Goal: Task Accomplishment & Management: Use online tool/utility

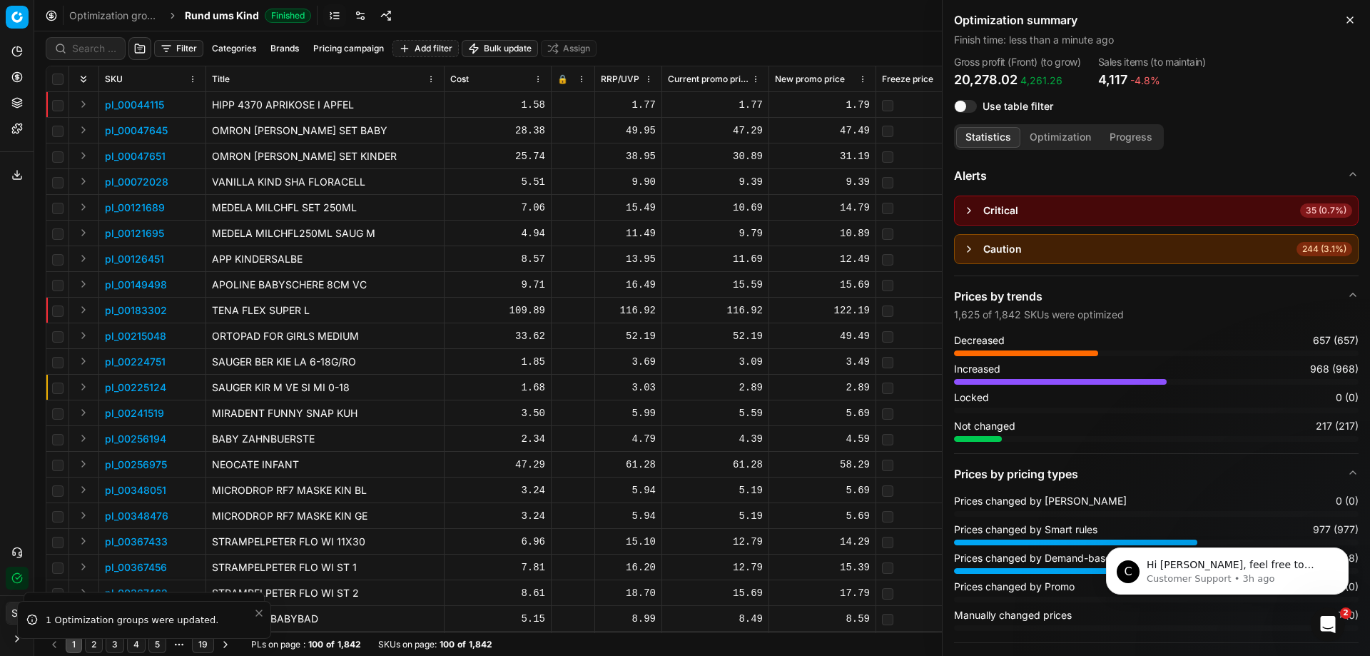
click at [1350, 20] on icon "button" at bounding box center [1349, 19] width 11 height 11
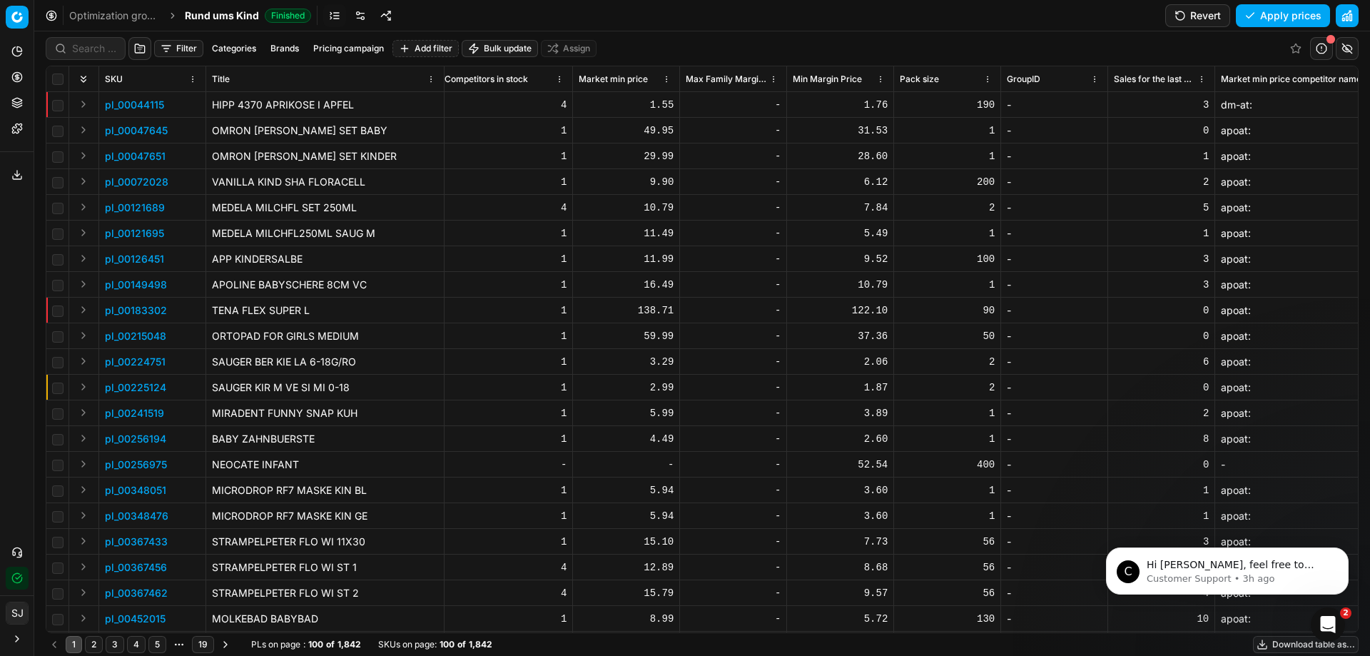
scroll to position [0, 3624]
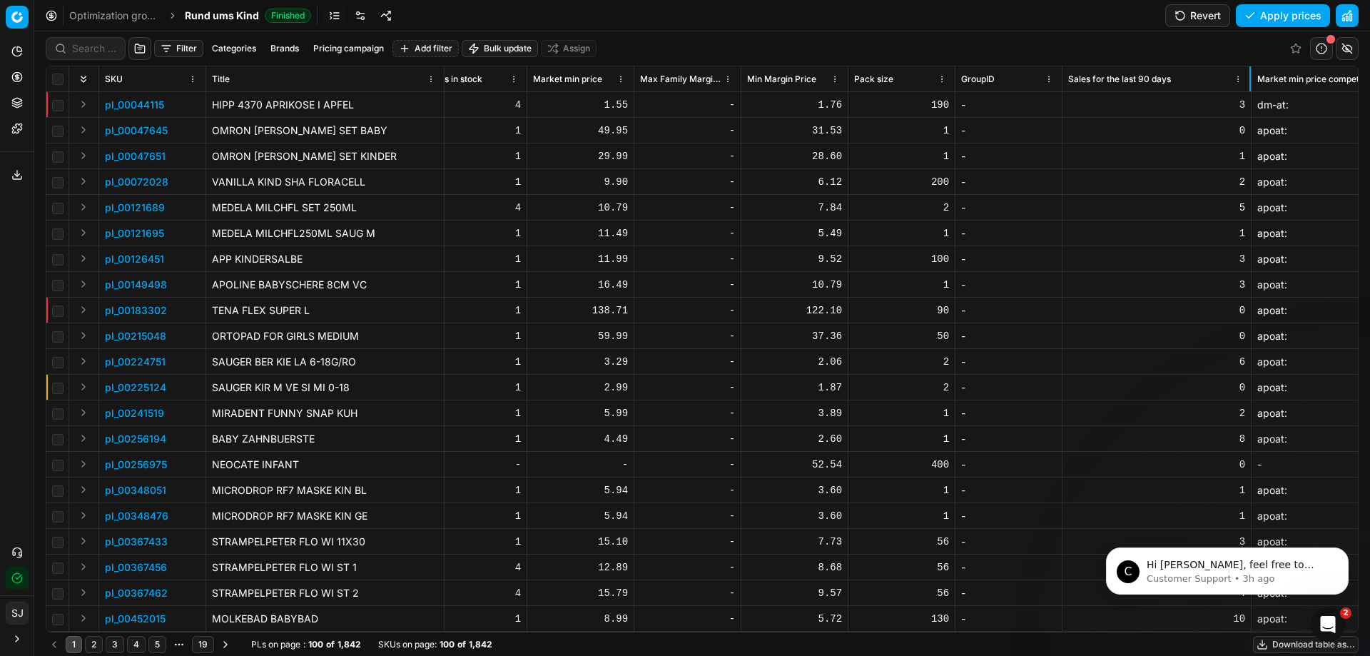
drag, startPoint x: 1167, startPoint y: 75, endPoint x: 1249, endPoint y: 78, distance: 82.1
click at [1249, 78] on div at bounding box center [1249, 78] width 1 height 25
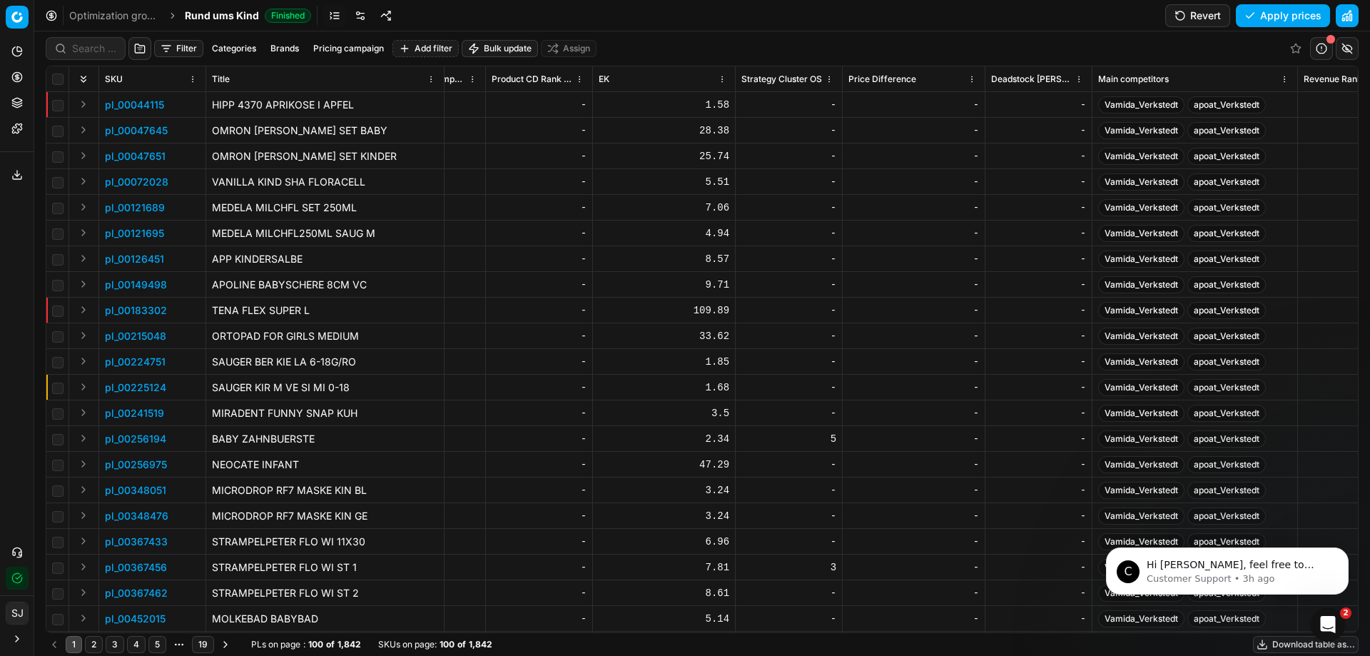
scroll to position [0, 8349]
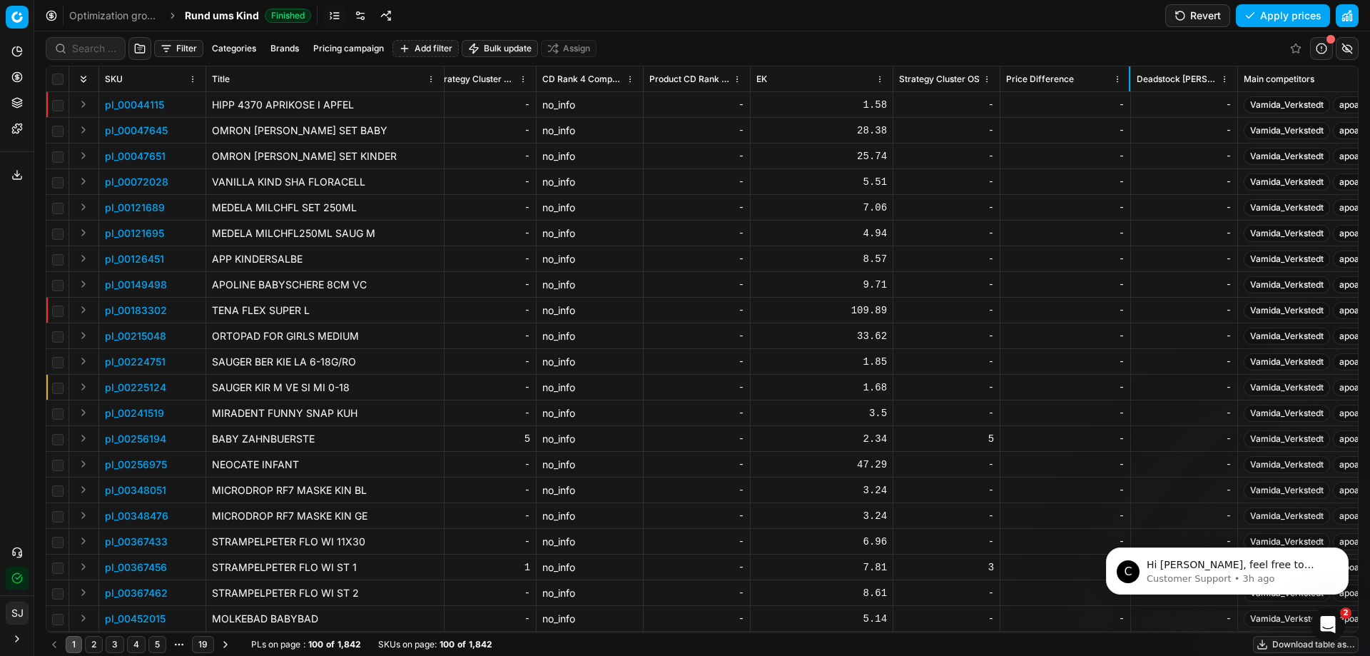
drag, startPoint x: 1141, startPoint y: 83, endPoint x: 1129, endPoint y: 91, distance: 14.4
click at [1129, 91] on div at bounding box center [1129, 78] width 1 height 25
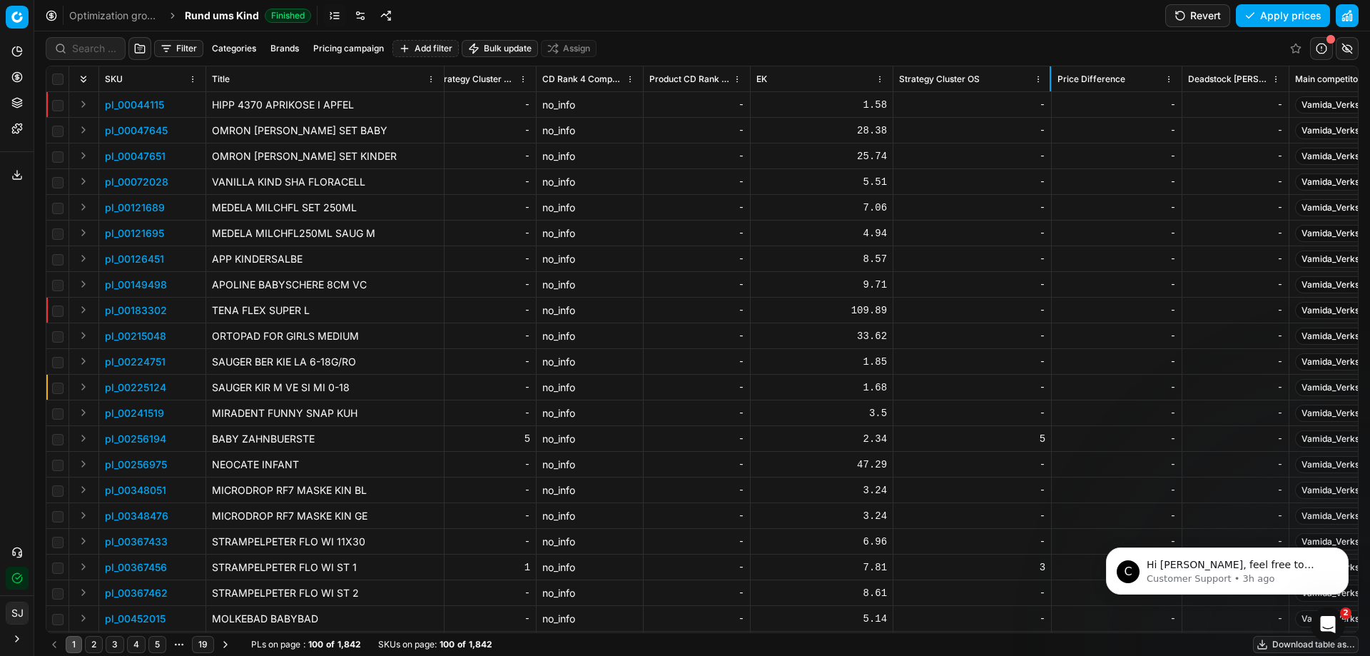
drag, startPoint x: 999, startPoint y: 85, endPoint x: 1050, endPoint y: 88, distance: 51.5
click at [1050, 88] on div at bounding box center [1050, 78] width 1 height 25
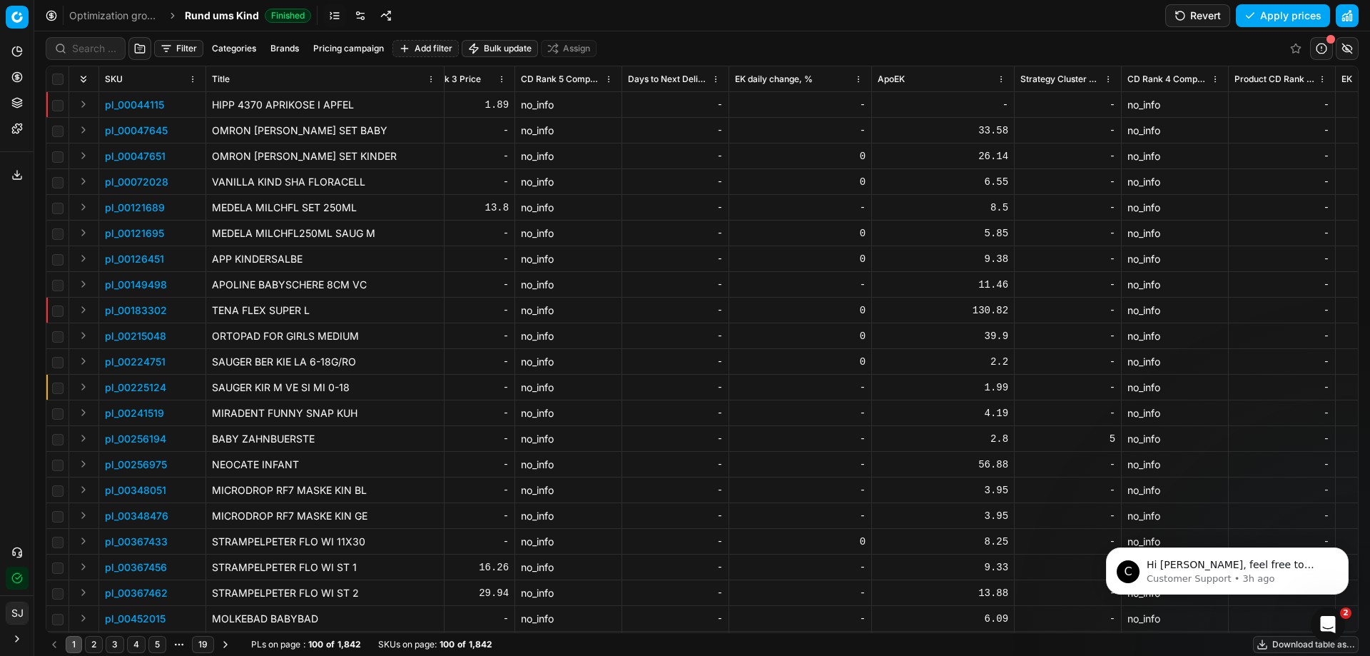
scroll to position [0, 7757]
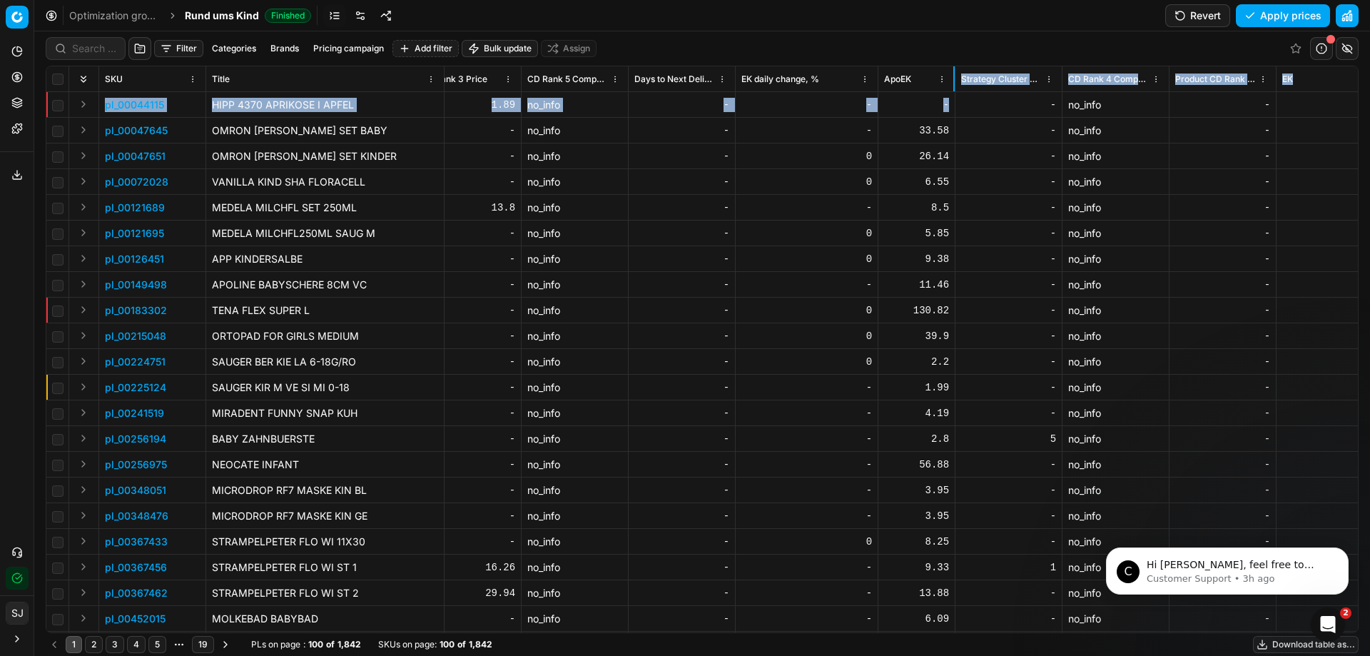
drag, startPoint x: 1019, startPoint y: 81, endPoint x: 953, endPoint y: 95, distance: 67.2
click at [953, 95] on div "SKU Title Cost 🔒 RRP/UVP Current promo price New promo price Freeze price New d…" at bounding box center [701, 349] width 1311 height 566
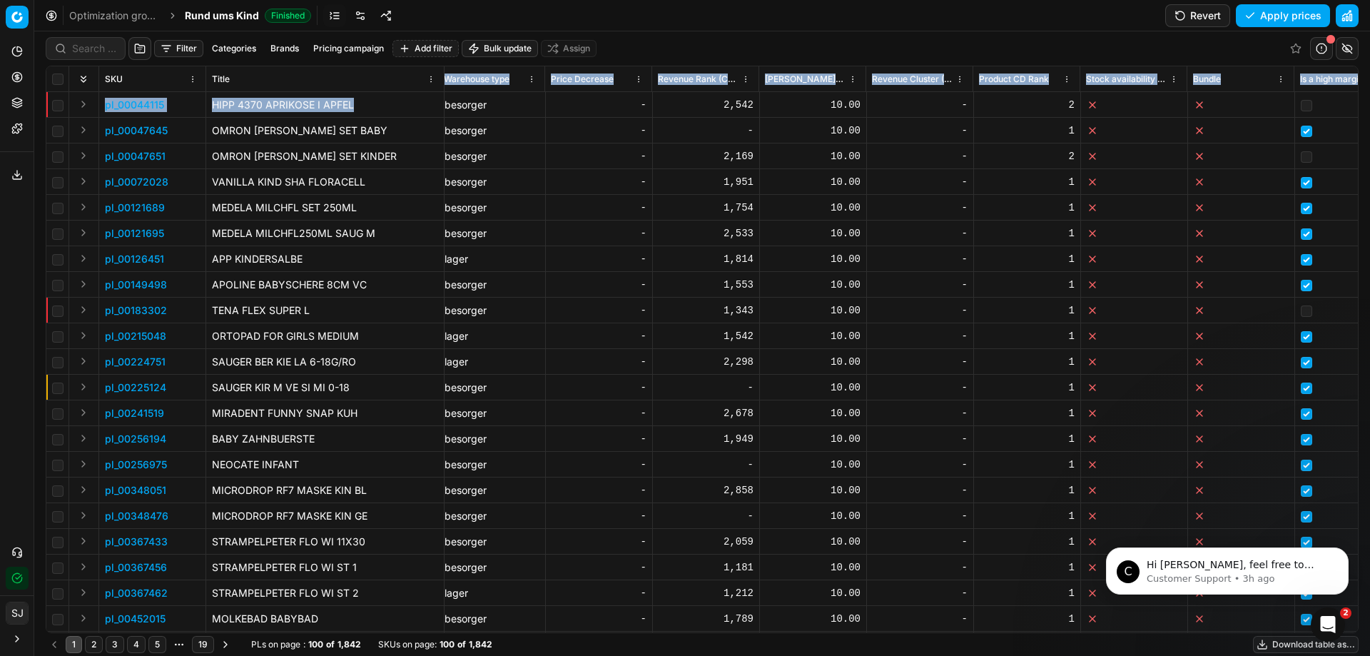
scroll to position [0, 9764]
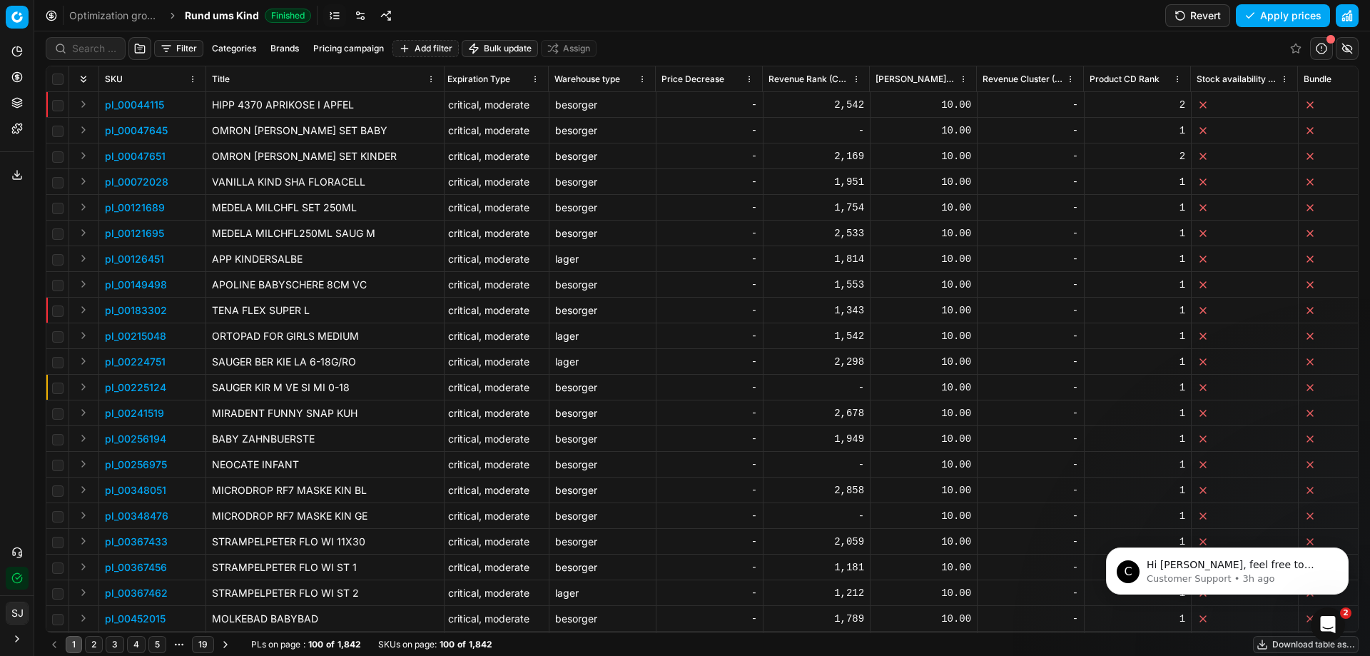
click at [708, 98] on div "-" at bounding box center [709, 105] width 95 height 14
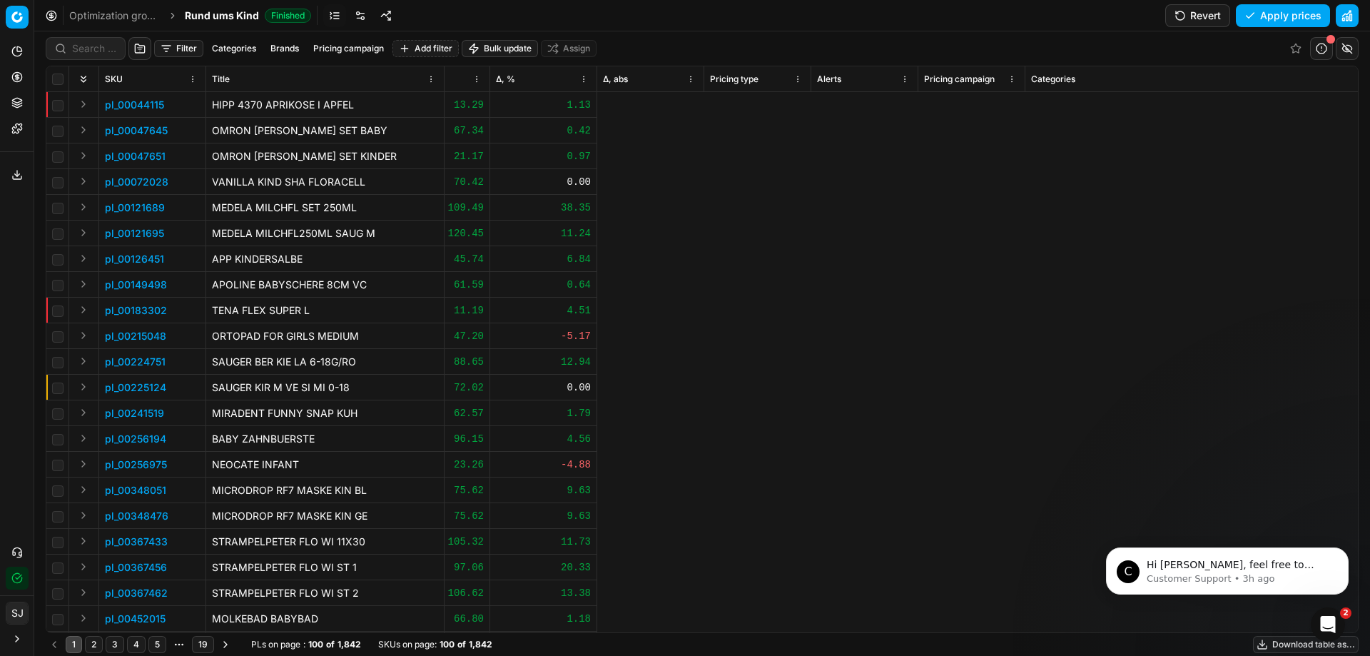
scroll to position [0, 0]
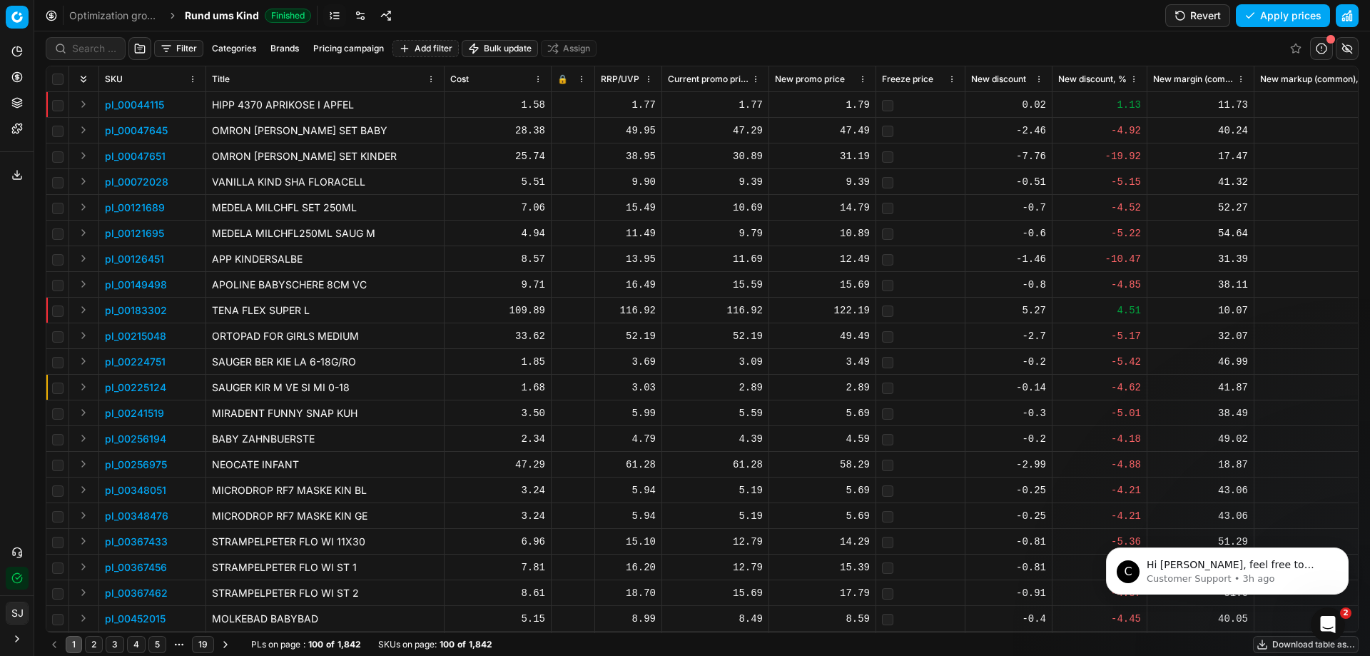
drag, startPoint x: 480, startPoint y: 83, endPoint x: 489, endPoint y: 66, distance: 18.5
click at [489, 66] on th "Cost" at bounding box center [498, 79] width 107 height 26
click at [494, 76] on div "Cost" at bounding box center [497, 79] width 95 height 14
click at [538, 78] on html "Pricing platform Analytics Pricing Product portfolio Templates Export service 1…" at bounding box center [685, 328] width 1370 height 656
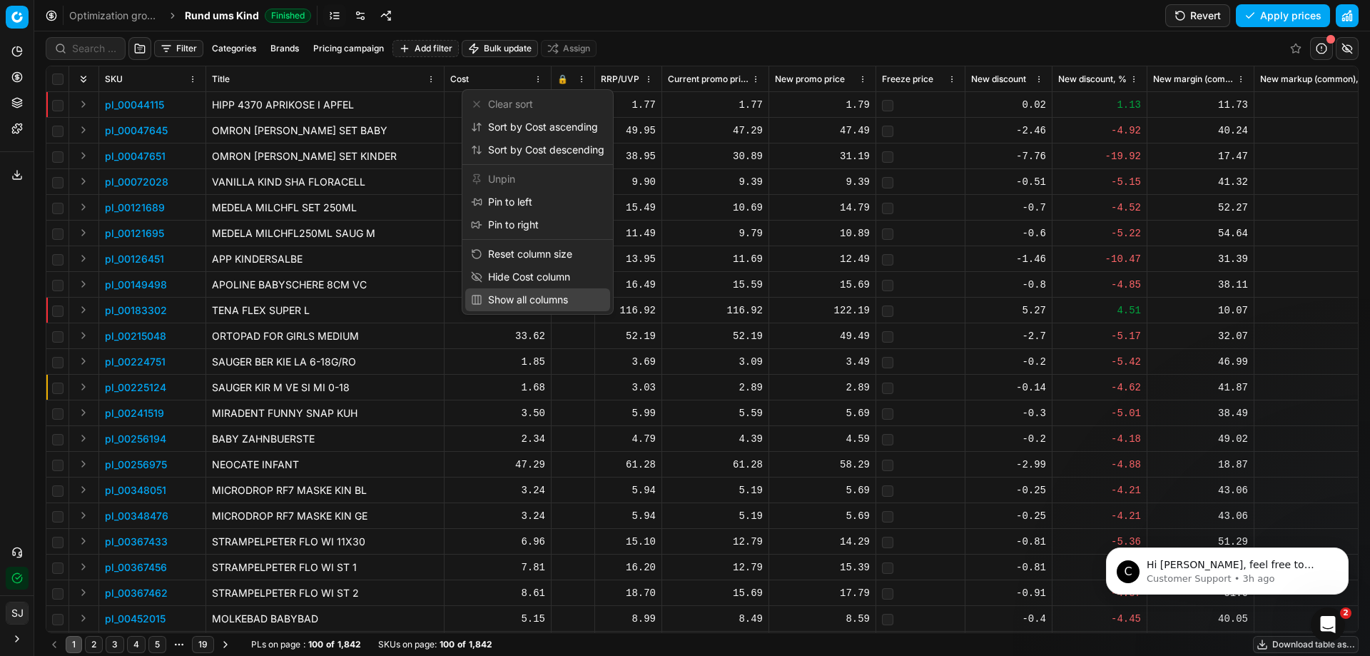
click at [559, 295] on div "Show all columns" at bounding box center [519, 300] width 97 height 14
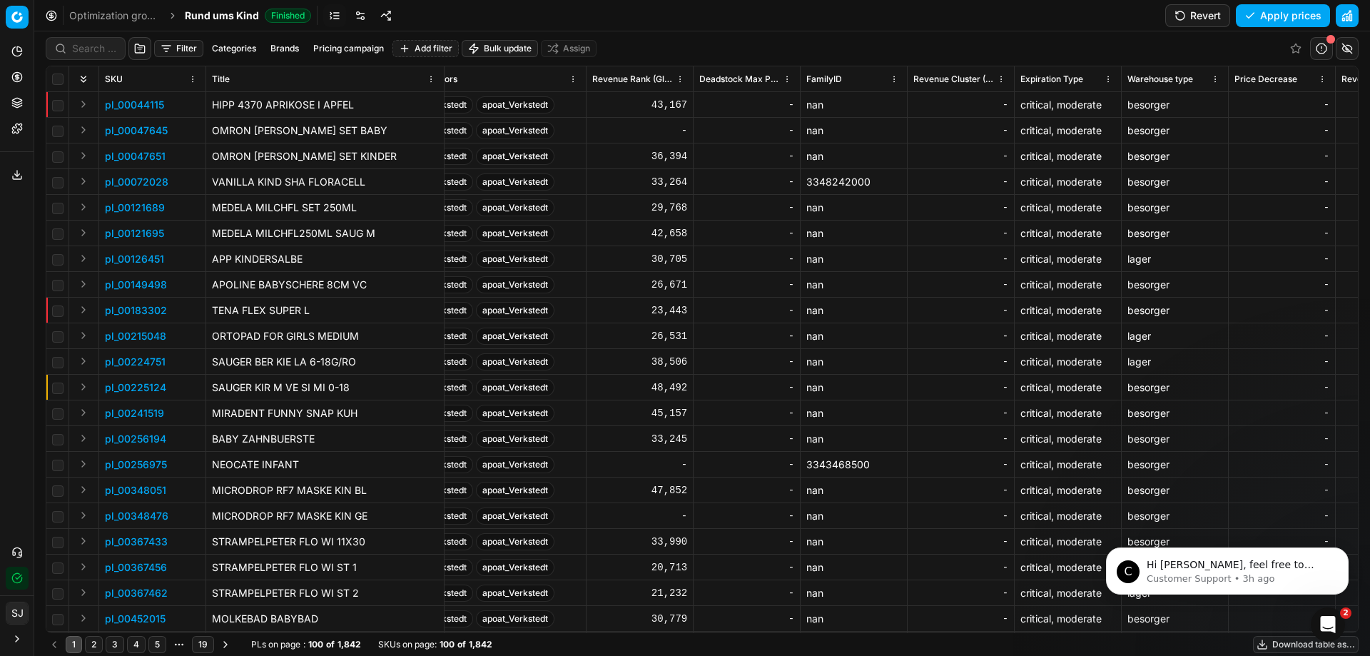
scroll to position [0, 10203]
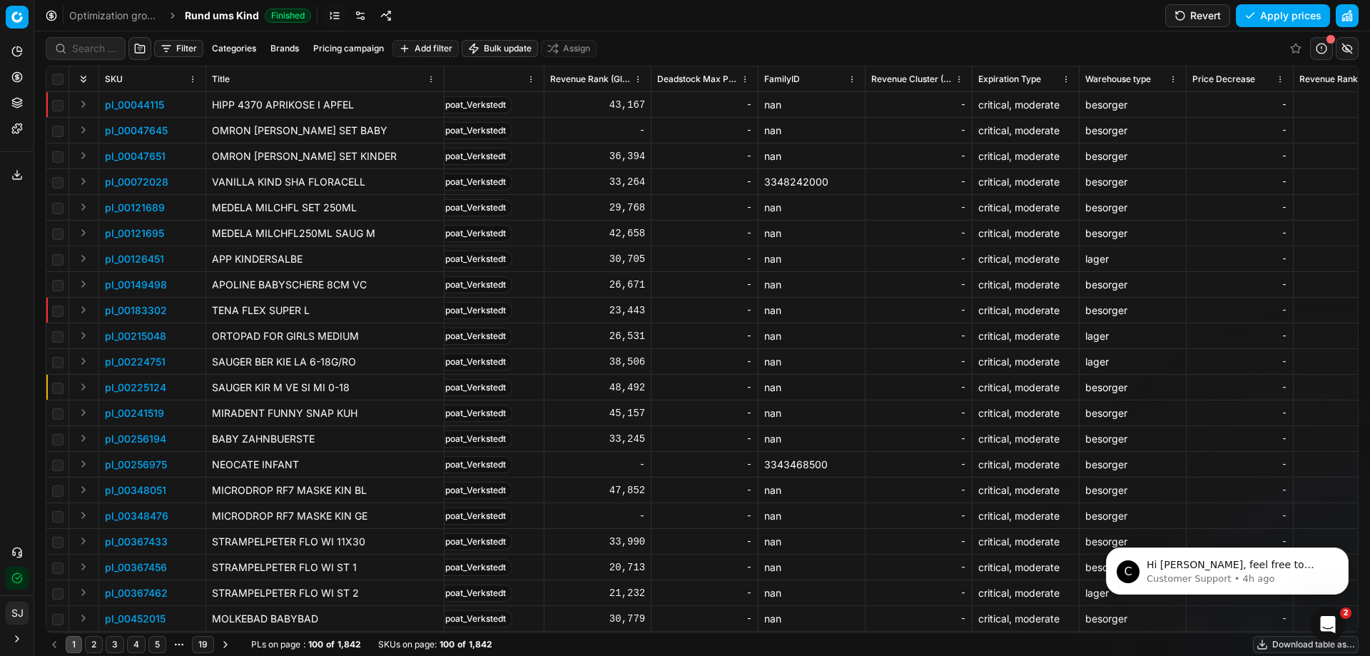
click at [855, 79] on html "Pricing platform Analytics Pricing Product portfolio Templates Export service 1…" at bounding box center [685, 328] width 1370 height 656
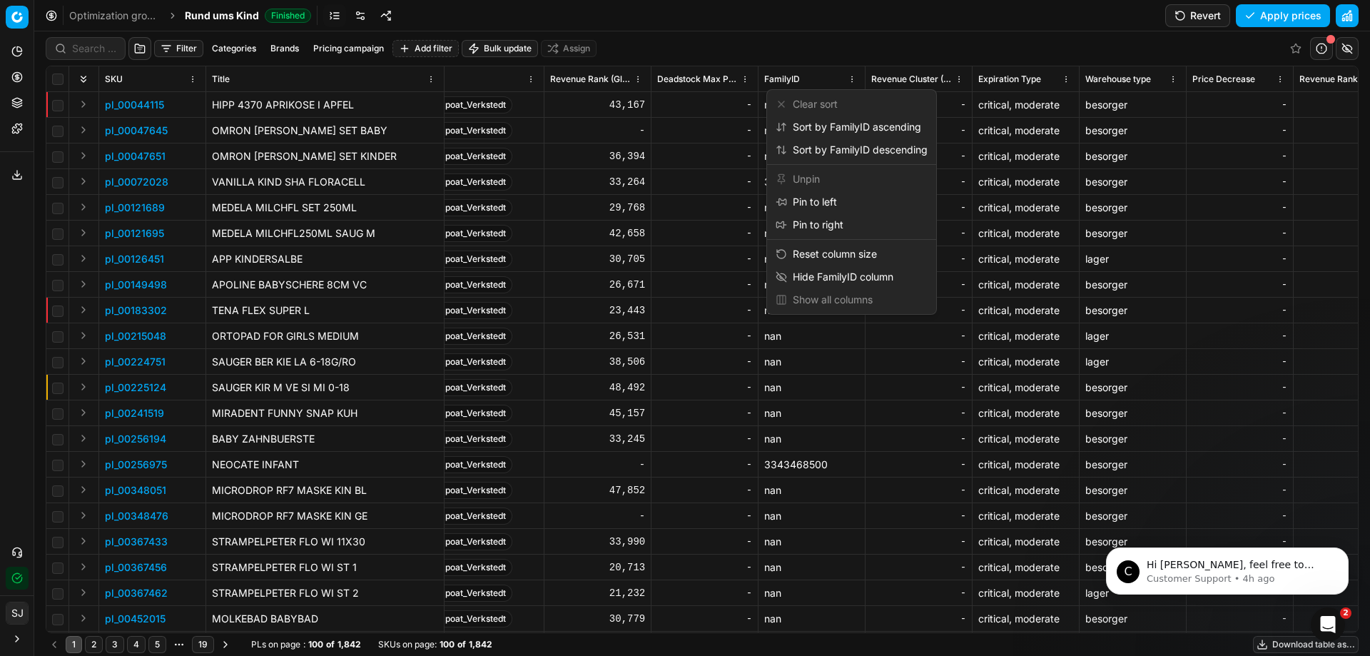
click at [838, 44] on html "Pricing platform Analytics Pricing Product portfolio Templates Export service 1…" at bounding box center [685, 328] width 1370 height 656
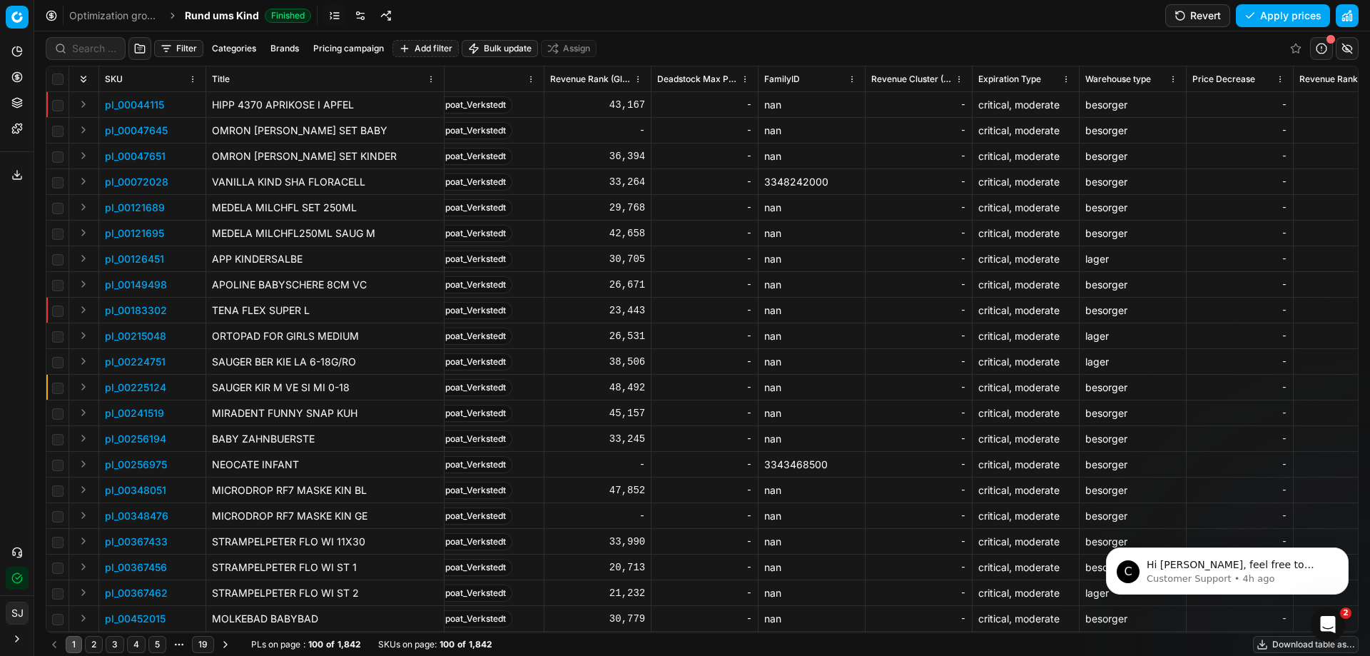
click at [82, 106] on button "Expand" at bounding box center [83, 104] width 17 height 17
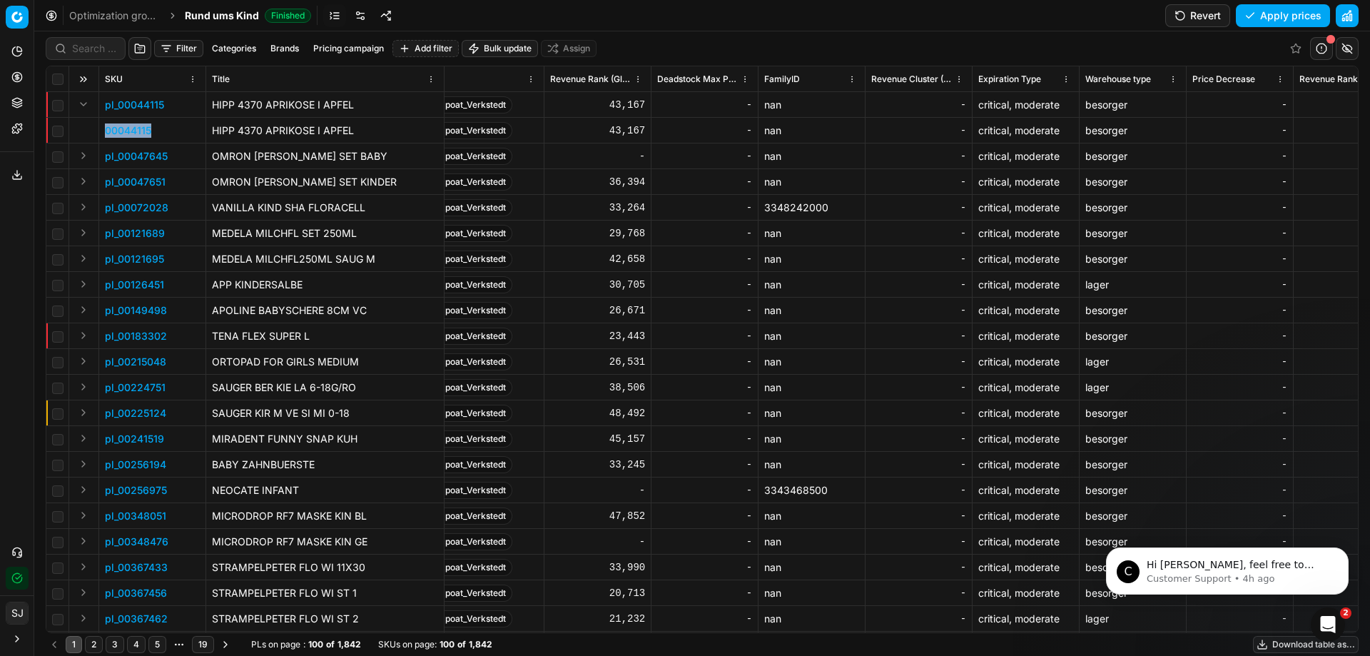
drag, startPoint x: 156, startPoint y: 131, endPoint x: 102, endPoint y: 126, distance: 54.4
click at [102, 126] on td "00044115" at bounding box center [152, 131] width 107 height 26
copy p "00044115"
click at [86, 208] on button "Expand" at bounding box center [83, 206] width 17 height 17
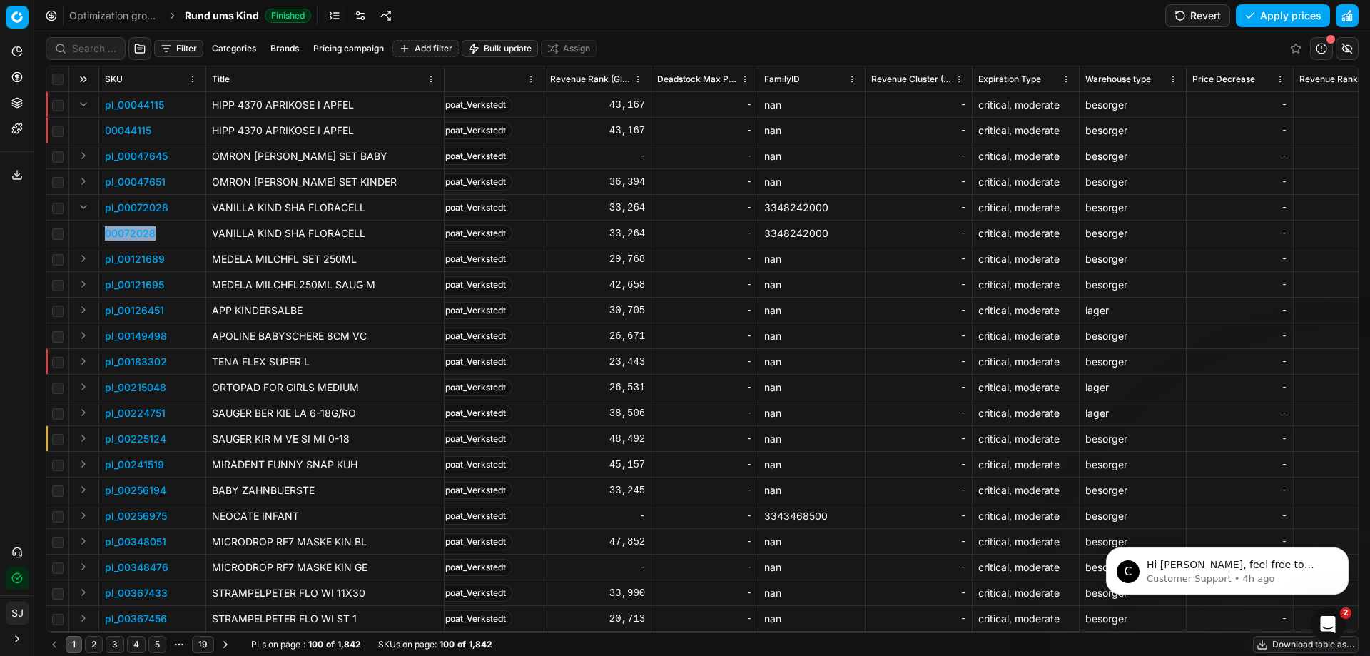
drag, startPoint x: 162, startPoint y: 235, endPoint x: 238, endPoint y: 377, distance: 160.9
click at [106, 233] on td "00072028" at bounding box center [152, 233] width 107 height 26
copy p "00072028"
